Goal: Information Seeking & Learning: Learn about a topic

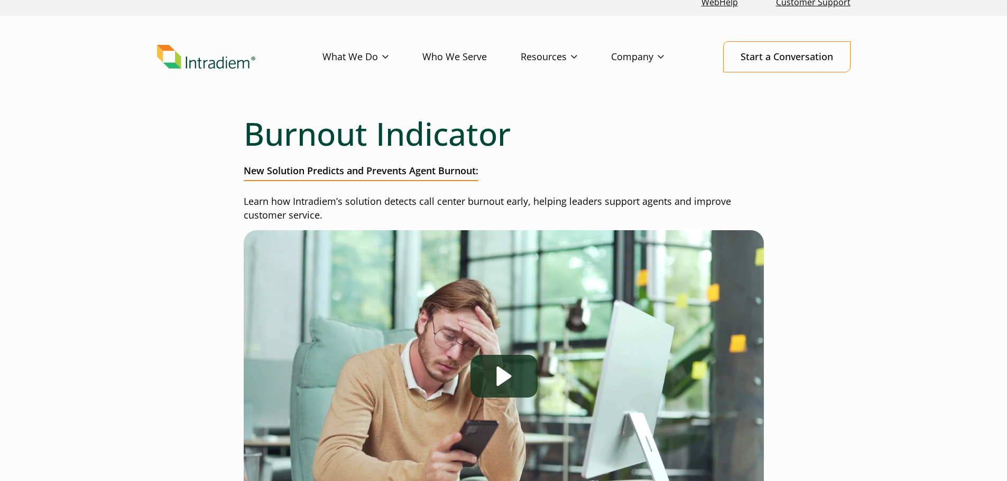
scroll to position [8, 0]
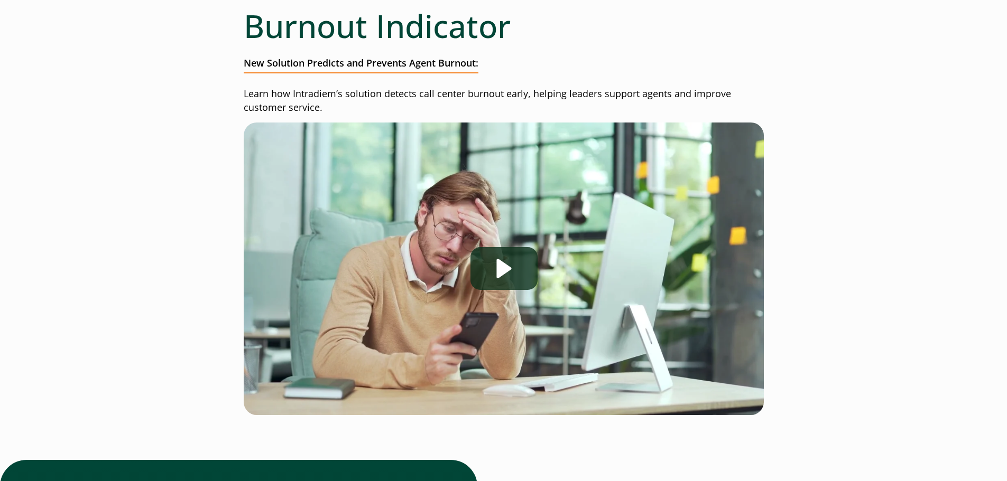
scroll to position [0, 0]
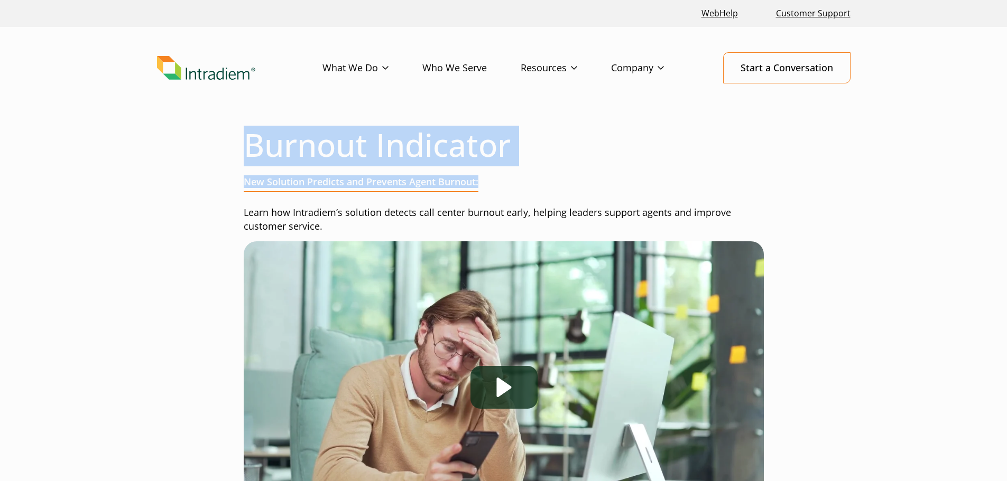
drag, startPoint x: 781, startPoint y: 147, endPoint x: 782, endPoint y: 184, distance: 36.5
